Goal: Task Accomplishment & Management: Complete application form

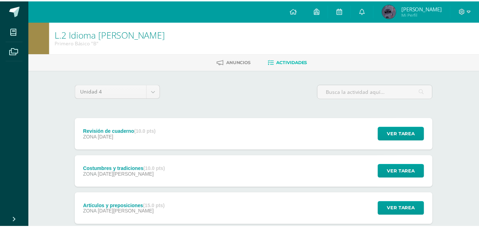
scroll to position [83, 0]
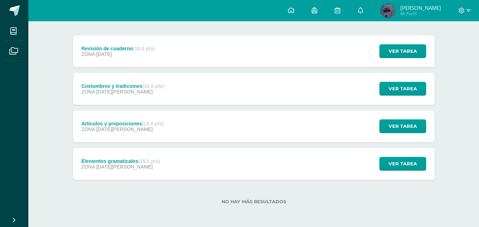
click at [17, 7] on span at bounding box center [14, 10] width 11 height 11
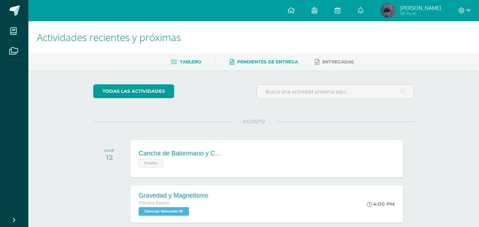
click at [295, 58] on link "Pendientes de entrega" at bounding box center [264, 61] width 68 height 11
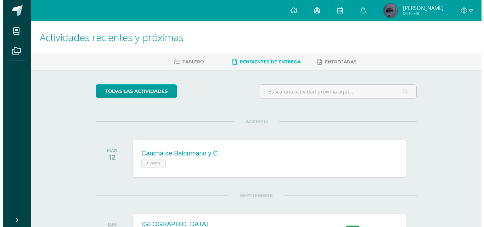
scroll to position [65, 0]
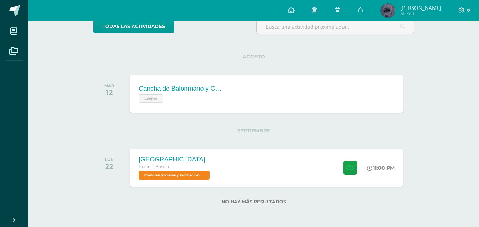
click at [283, 188] on div "todas las Actividades No tienes actividades Échale un vistazo a los demás perío…" at bounding box center [253, 116] width 349 height 222
click at [295, 178] on div "[GEOGRAPHIC_DATA] Primero Básico Ciencias Sociales y Formación Ciudadana 'B' 11…" at bounding box center [266, 168] width 275 height 38
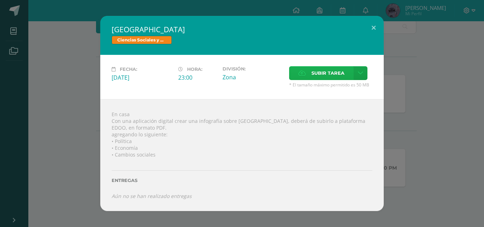
click at [333, 79] on span "Subir tarea" at bounding box center [328, 73] width 33 height 13
click at [0, 0] on input "Subir tarea" at bounding box center [0, 0] width 0 height 0
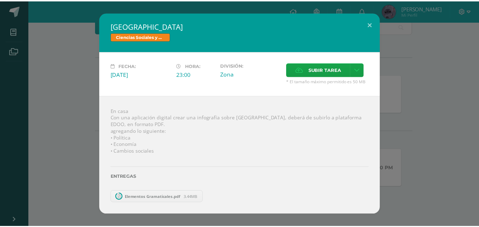
scroll to position [19, 0]
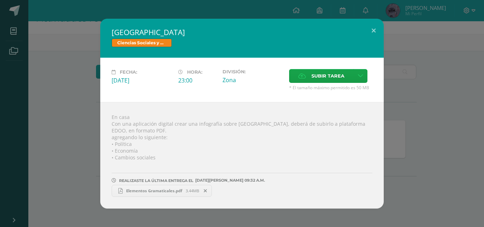
click at [164, 191] on span "Elementos Gramaticales.pdf" at bounding box center [154, 190] width 63 height 5
click at [205, 194] on span at bounding box center [206, 191] width 12 height 8
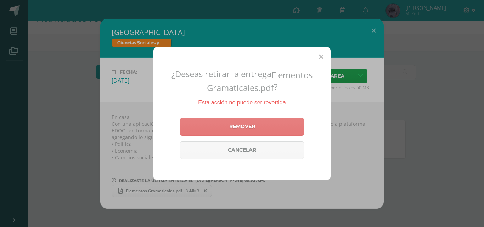
click at [226, 124] on link "Remover" at bounding box center [242, 127] width 124 height 18
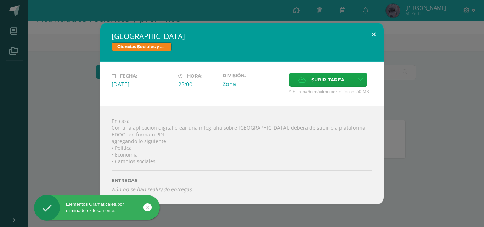
click at [366, 32] on button at bounding box center [374, 35] width 20 height 24
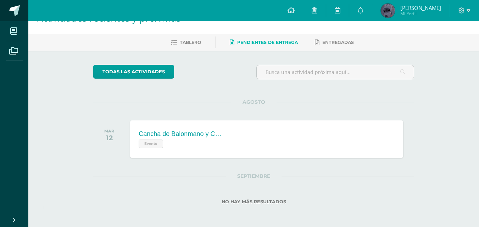
click at [19, 11] on span at bounding box center [14, 10] width 11 height 11
